Goal: Task Accomplishment & Management: Manage account settings

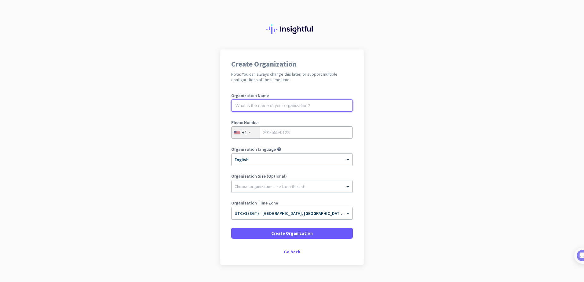
click at [263, 109] on input "text" at bounding box center [292, 106] width 122 height 12
click at [350, 91] on div "Create Organization Note: You can always change this later, or support multiple…" at bounding box center [292, 157] width 144 height 216
click at [250, 132] on div "+1" at bounding box center [246, 133] width 28 height 12
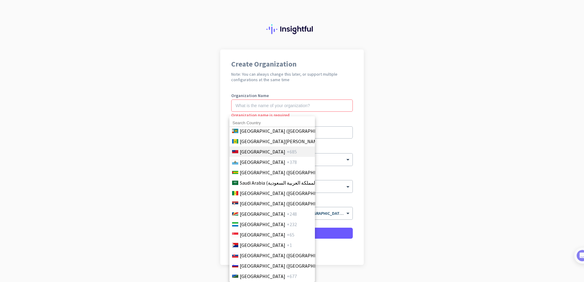
scroll to position [2047, 0]
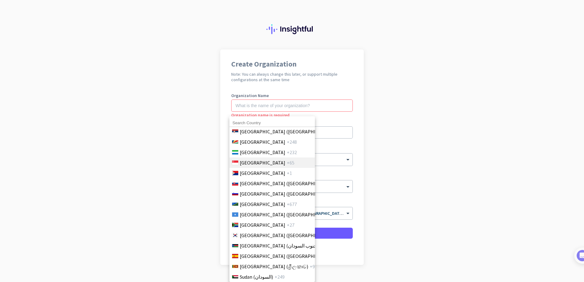
click at [256, 167] on li "Singapore +65" at bounding box center [272, 163] width 86 height 10
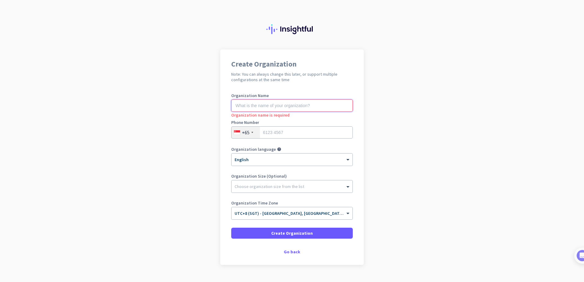
click at [270, 106] on input "text" at bounding box center [292, 106] width 122 height 12
drag, startPoint x: 270, startPoint y: 106, endPoint x: 221, endPoint y: 97, distance: 50.3
click at [221, 97] on div "Create Organization Note: You can always change this later, or support multiple…" at bounding box center [292, 157] width 144 height 216
type input "Blue Wireless Pte Ltd"
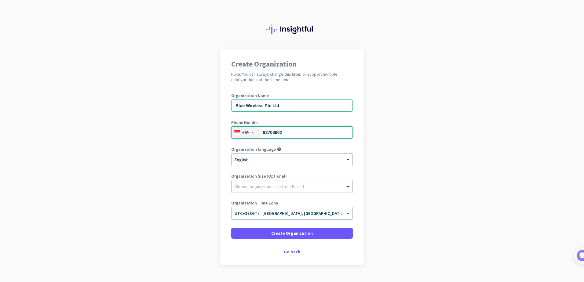
drag, startPoint x: 328, startPoint y: 137, endPoint x: 250, endPoint y: 134, distance: 78.3
click at [251, 134] on div "[PHONE_NUMBER]" at bounding box center [292, 132] width 122 height 12
type input "69106250"
click at [345, 186] on span at bounding box center [349, 187] width 8 height 6
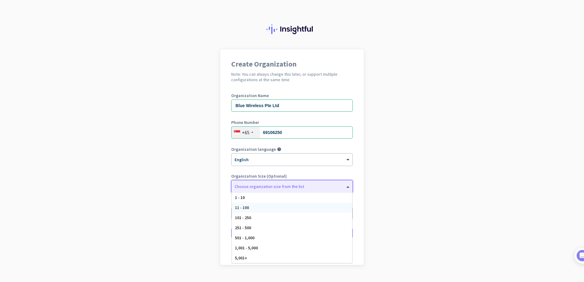
click at [319, 169] on div "Organization language help × English" at bounding box center [292, 159] width 122 height 24
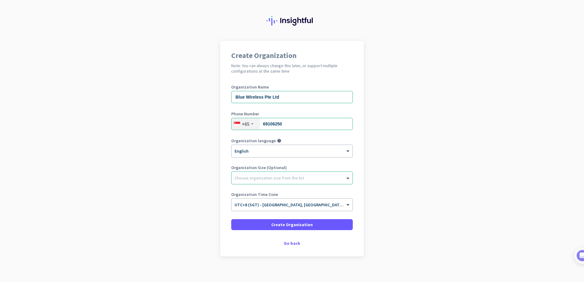
scroll to position [13, 0]
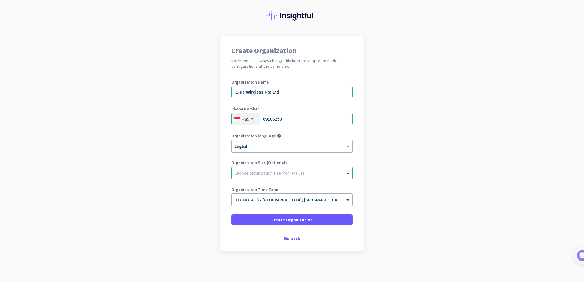
click at [344, 203] on div "× UTC+8 (SGT) - [GEOGRAPHIC_DATA], [GEOGRAPHIC_DATA], [GEOGRAPHIC_DATA]" at bounding box center [292, 200] width 121 height 12
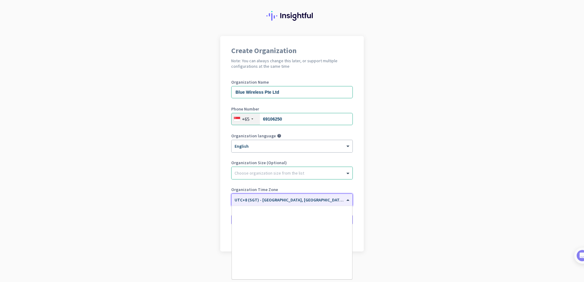
scroll to position [2742, 0]
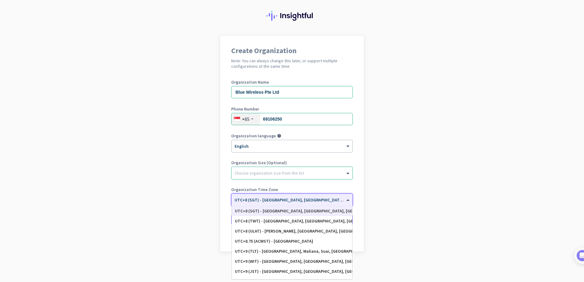
click at [320, 213] on div "UTC+8 (SGT) - [GEOGRAPHIC_DATA], [GEOGRAPHIC_DATA], [GEOGRAPHIC_DATA]" at bounding box center [292, 211] width 114 height 5
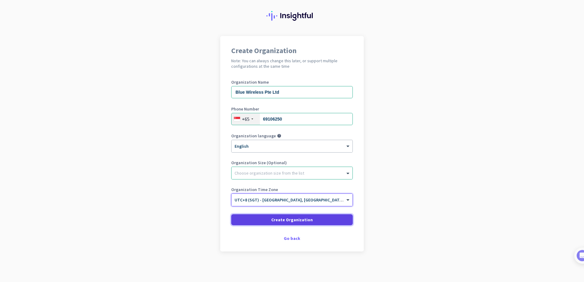
click at [309, 219] on span at bounding box center [292, 220] width 122 height 15
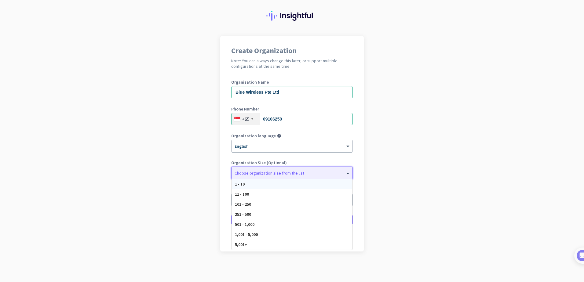
click at [344, 177] on div "Choose organization size from the list" at bounding box center [292, 173] width 121 height 12
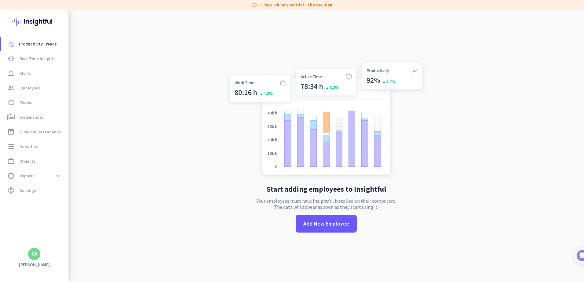
click at [469, 157] on app-no-employees "Start adding employees to Insightful Your employees must have Insightful instal…" at bounding box center [326, 151] width 516 height 282
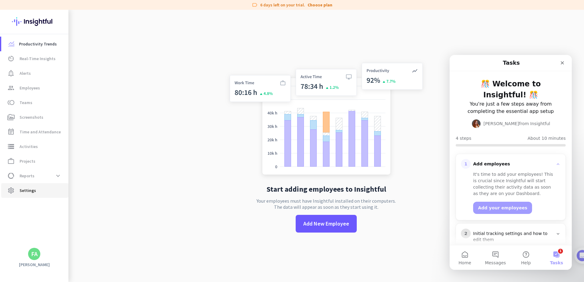
click at [27, 192] on span "Settings" at bounding box center [28, 190] width 16 height 7
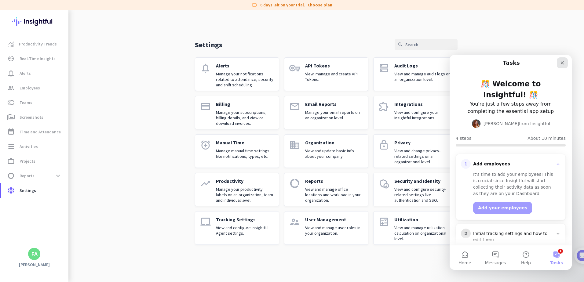
click at [565, 60] on div "Close" at bounding box center [562, 62] width 11 height 11
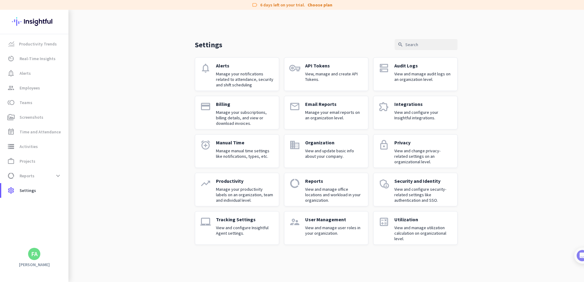
click at [426, 112] on p "View and configure your Insightful integrations." at bounding box center [423, 115] width 58 height 11
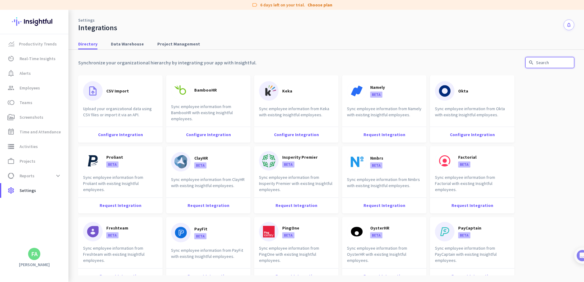
click at [567, 62] on input "text" at bounding box center [550, 62] width 49 height 11
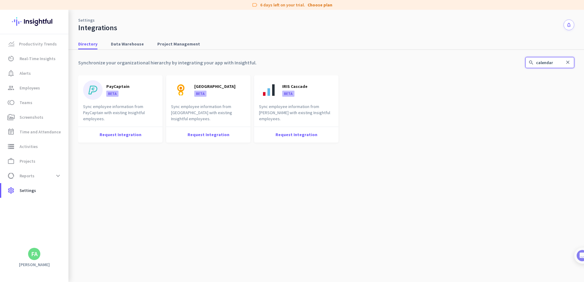
type input "calendar"
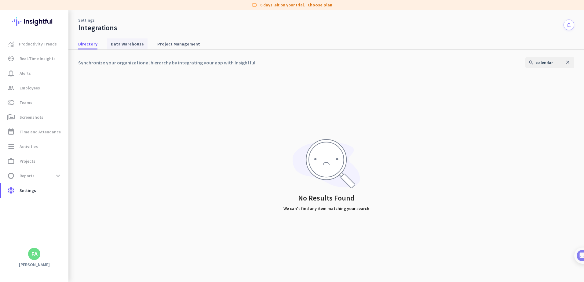
click at [141, 43] on link "Data Warehouse" at bounding box center [127, 43] width 40 height 11
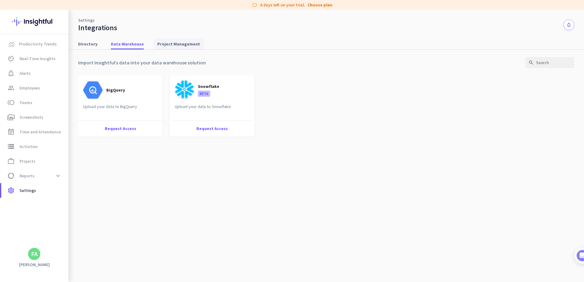
click at [166, 44] on span "Project Management" at bounding box center [178, 44] width 43 height 6
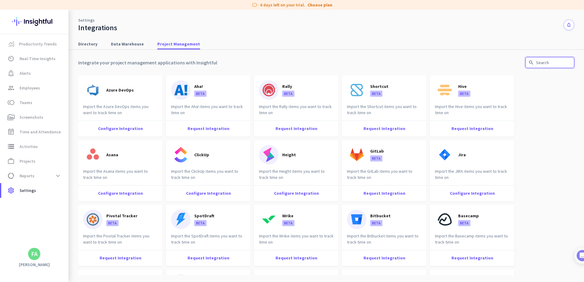
click at [541, 62] on input "text" at bounding box center [550, 62] width 49 height 11
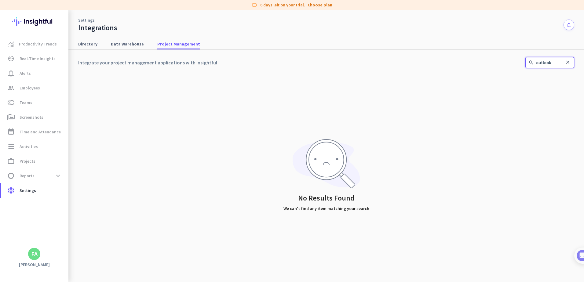
type input "outlook"
click at [93, 45] on span "Directory" at bounding box center [87, 44] width 19 height 6
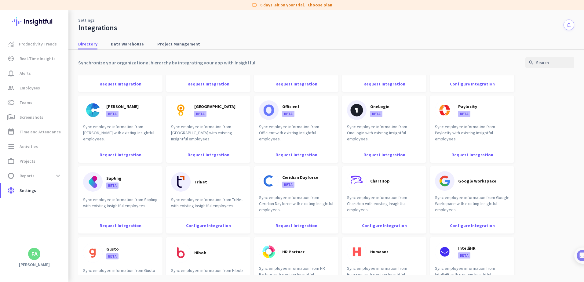
scroll to position [489, 0]
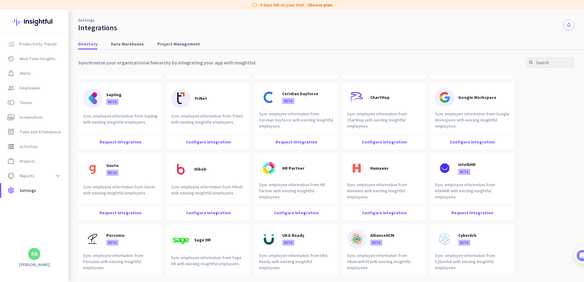
click at [40, 255] on div "FA" at bounding box center [34, 254] width 12 height 12
click at [53, 244] on span "Sign out" at bounding box center [66, 242] width 37 height 5
